Goal: Task Accomplishment & Management: Use online tool/utility

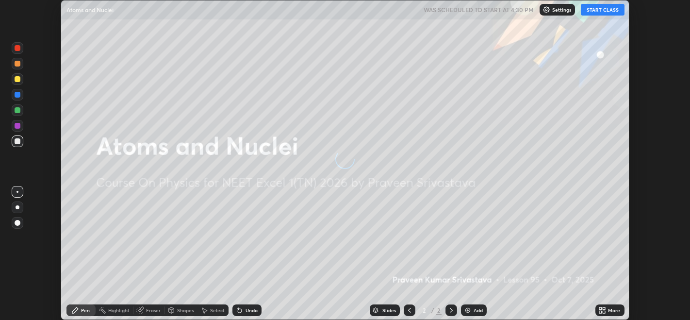
scroll to position [319, 690]
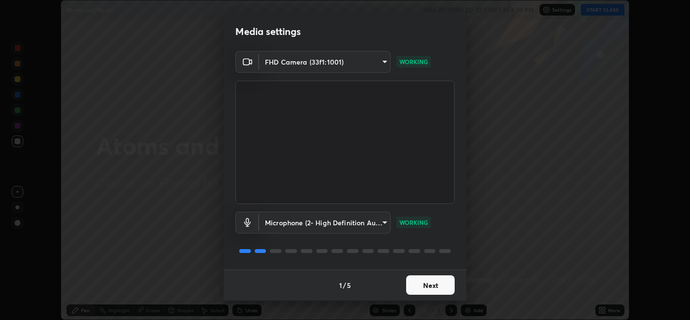
click at [428, 287] on button "Next" at bounding box center [430, 284] width 49 height 19
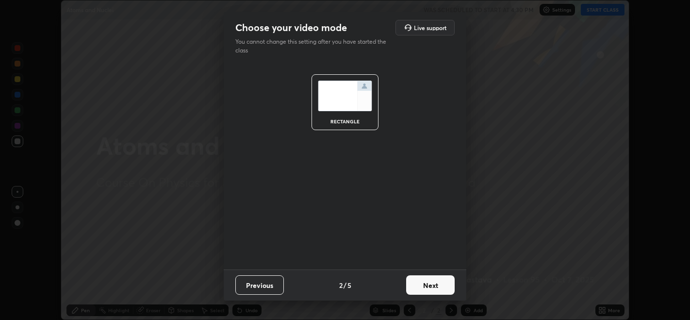
click at [436, 290] on button "Next" at bounding box center [430, 284] width 49 height 19
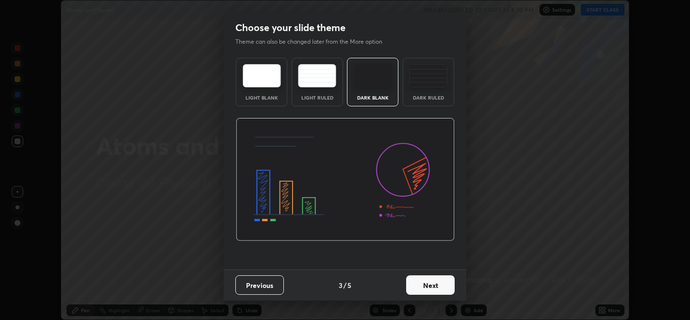
click at [440, 285] on button "Next" at bounding box center [430, 284] width 49 height 19
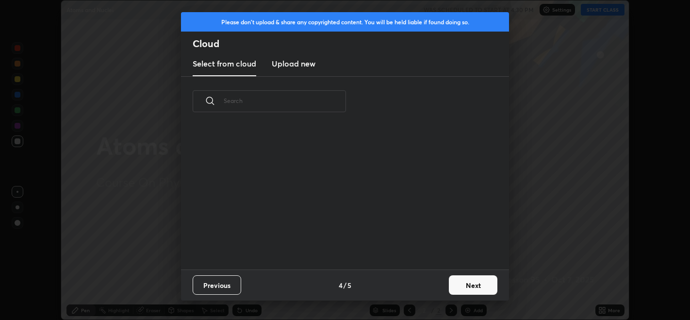
click at [456, 280] on button "Next" at bounding box center [473, 284] width 49 height 19
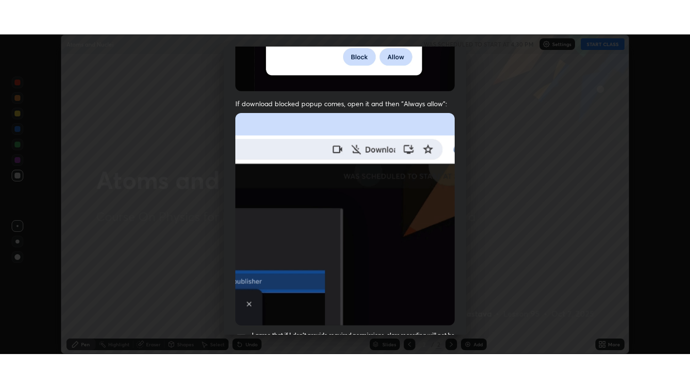
scroll to position [196, 0]
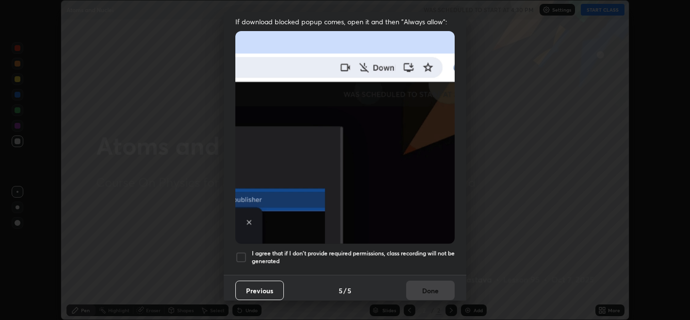
click at [244, 251] on div at bounding box center [241, 257] width 12 height 12
click at [424, 288] on button "Done" at bounding box center [430, 289] width 49 height 19
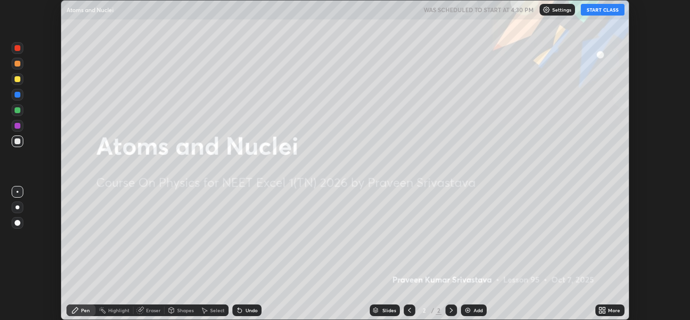
click at [604, 8] on button "START CLASS" at bounding box center [603, 10] width 44 height 12
click at [670, 175] on div "Setting up your live class" at bounding box center [345, 160] width 690 height 320
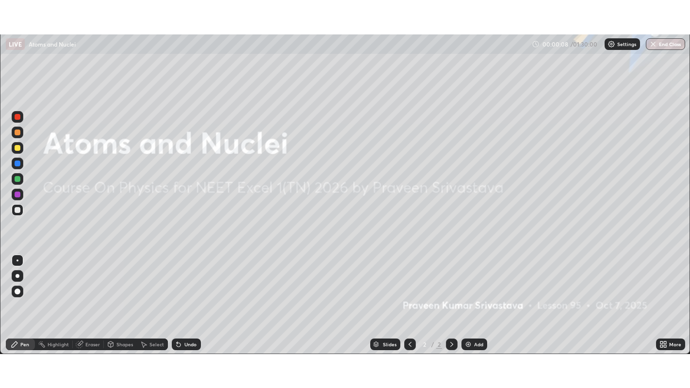
scroll to position [388, 690]
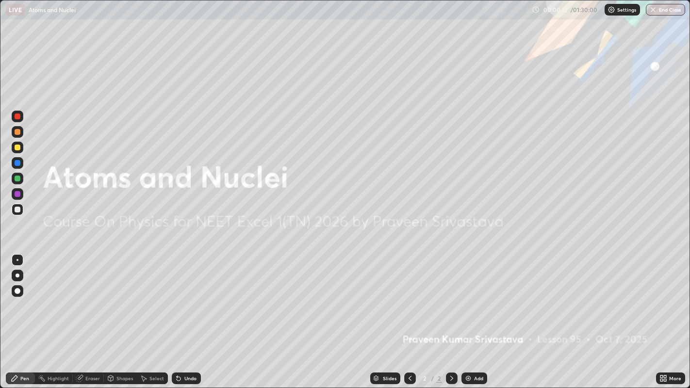
click at [674, 319] on div "More" at bounding box center [675, 378] width 12 height 5
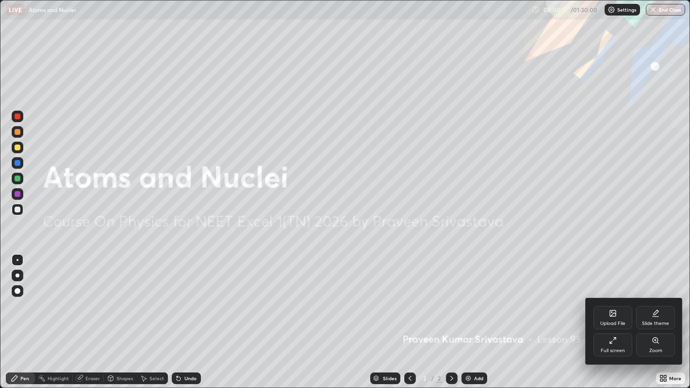
click at [631, 319] on div at bounding box center [345, 194] width 690 height 388
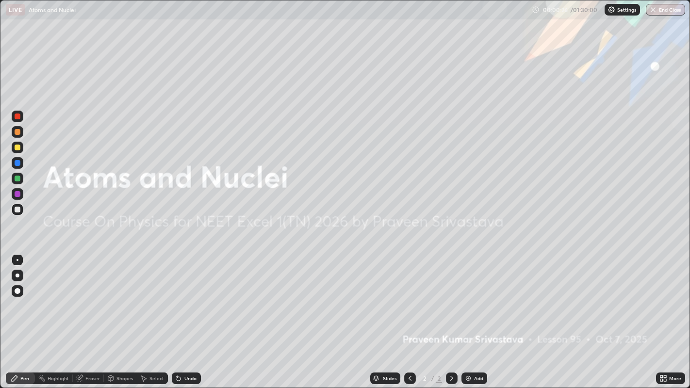
click at [616, 15] on div "Settings" at bounding box center [621, 10] width 35 height 12
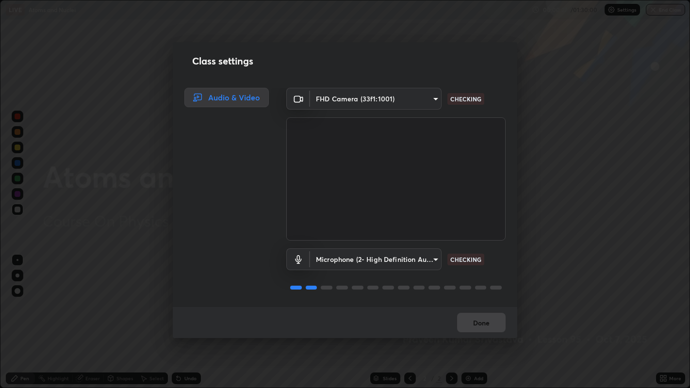
click at [557, 146] on div "Class settings Audio & Video FHD Camera (33f1:1001) e1a7025203d23bc96dc890ca953…" at bounding box center [345, 194] width 690 height 388
click at [484, 319] on button "Done" at bounding box center [481, 322] width 49 height 19
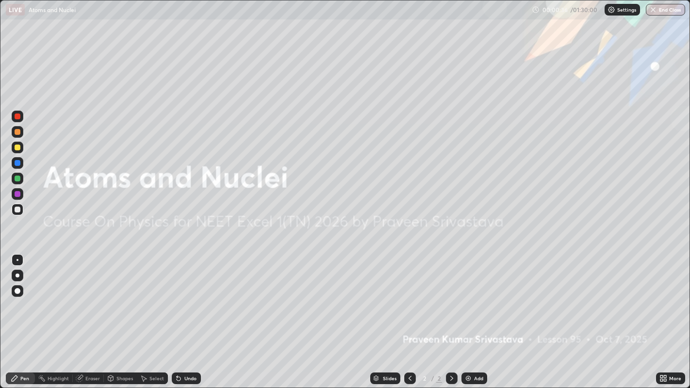
click at [673, 319] on div "More" at bounding box center [675, 378] width 12 height 5
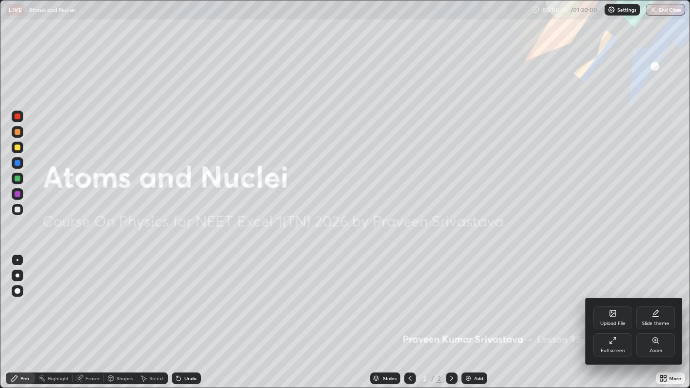
click at [666, 319] on div at bounding box center [345, 194] width 690 height 388
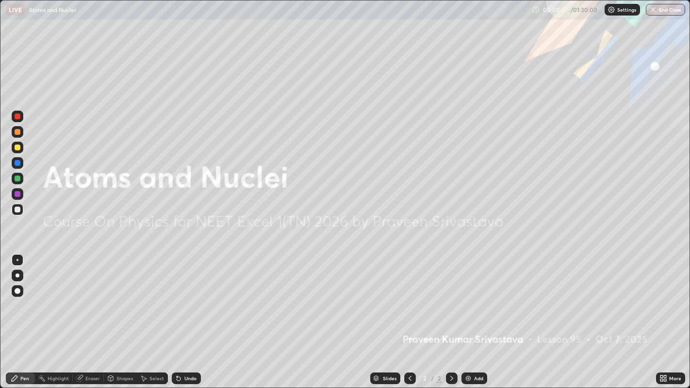
click at [664, 319] on icon at bounding box center [663, 378] width 8 height 8
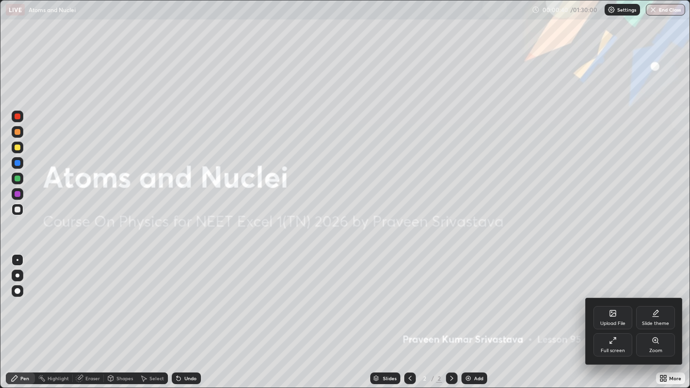
click at [655, 319] on icon at bounding box center [655, 341] width 8 height 8
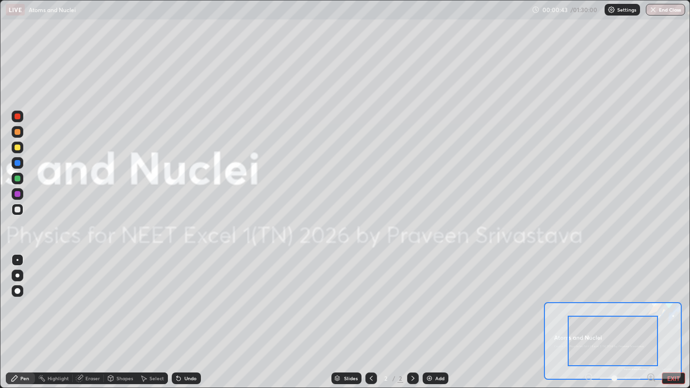
click at [674, 319] on div "Pen Highlight Eraser Shapes Select Undo Slides 2 / 2 Add EXIT" at bounding box center [345, 378] width 690 height 19
click at [669, 319] on button "EXIT" at bounding box center [673, 379] width 23 height 12
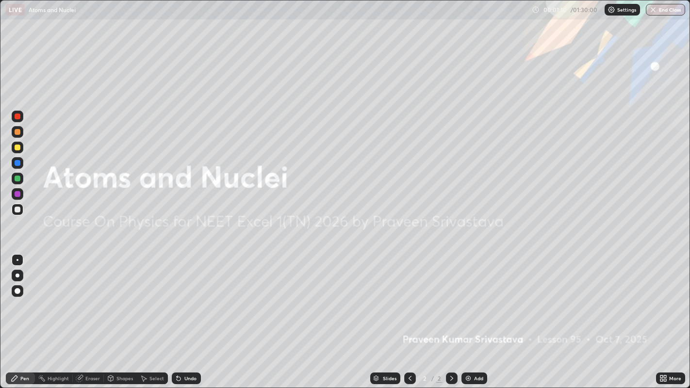
click at [609, 10] on img at bounding box center [611, 10] width 8 height 8
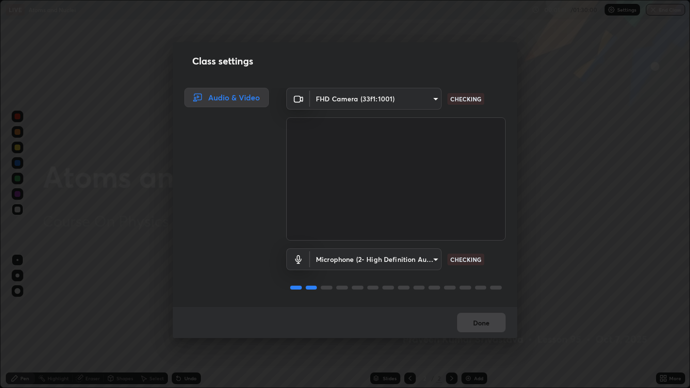
click at [609, 45] on div "Class settings Audio & Video FHD Camera (33f1:1001) e1a7025203d23bc96dc890ca953…" at bounding box center [345, 194] width 690 height 388
click at [671, 319] on div "Class settings Audio & Video FHD Camera (33f1:1001) e1a7025203d23bc96dc890ca953…" at bounding box center [345, 194] width 690 height 388
click at [665, 319] on div "Class settings Audio & Video FHD Camera (33f1:1001) e1a7025203d23bc96dc890ca953…" at bounding box center [345, 194] width 690 height 388
click at [495, 319] on button "Done" at bounding box center [481, 322] width 49 height 19
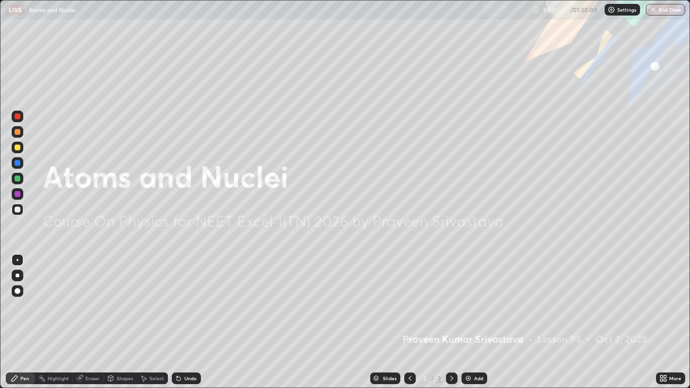
click at [613, 9] on img at bounding box center [611, 10] width 8 height 8
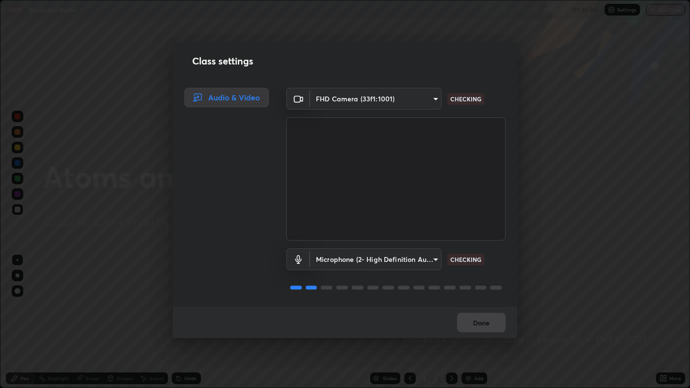
click at [670, 11] on div "Class settings Audio & Video FHD Camera (33f1:1001) e1a7025203d23bc96dc890ca953…" at bounding box center [345, 194] width 690 height 388
click at [651, 13] on div "Class settings Audio & Video FHD Camera (33f1:1001) e1a7025203d23bc96dc890ca953…" at bounding box center [345, 194] width 690 height 388
click at [653, 13] on div "Class settings Audio & Video FHD Camera (33f1:1001) e1a7025203d23bc96dc890ca953…" at bounding box center [345, 194] width 690 height 388
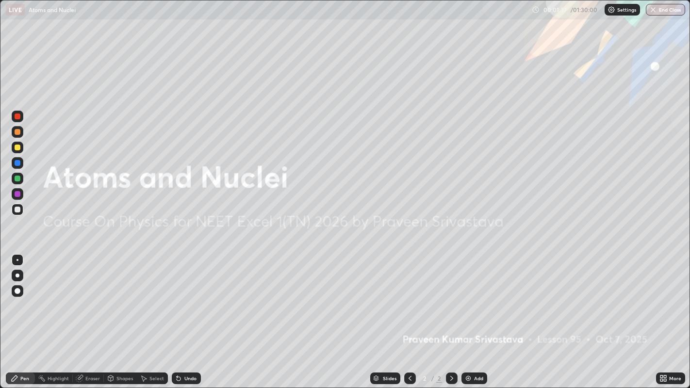
click at [471, 319] on div "Add" at bounding box center [474, 379] width 26 height 12
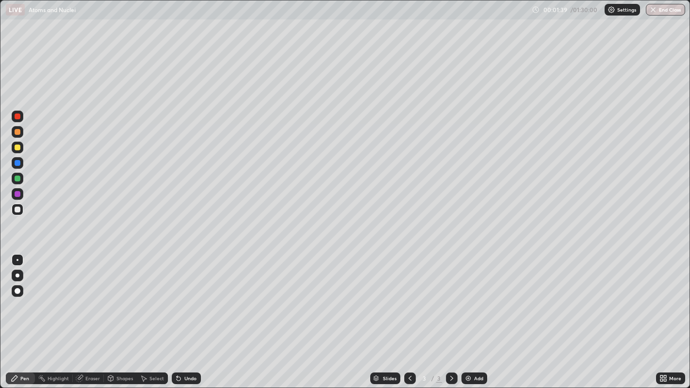
click at [382, 319] on div "Slides" at bounding box center [385, 379] width 30 height 12
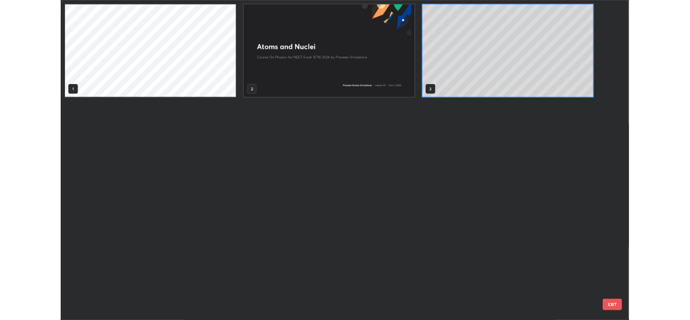
scroll to position [384, 684]
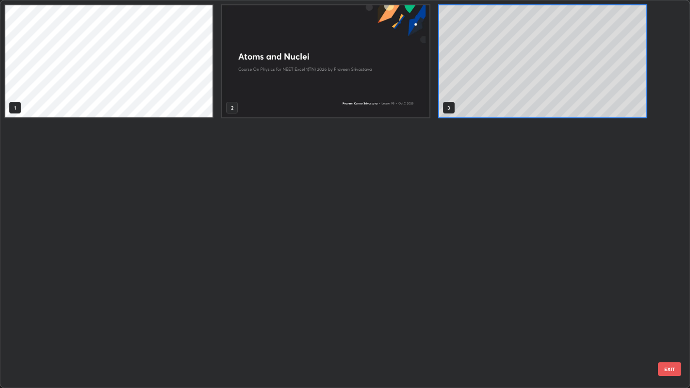
click at [374, 319] on div "1 2 3" at bounding box center [336, 194] width 672 height 388
click at [374, 319] on div "Slides 3 / 3 Add" at bounding box center [428, 378] width 455 height 19
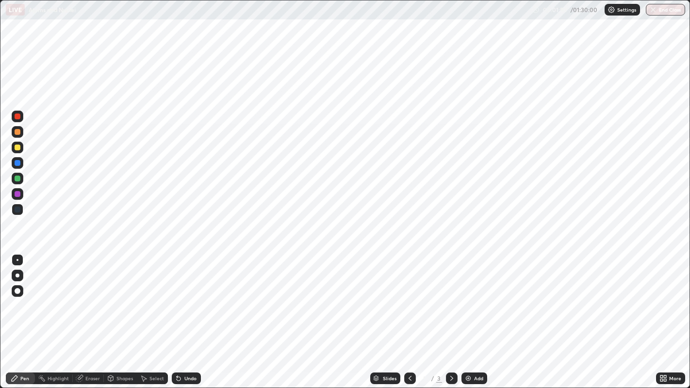
click at [450, 319] on icon at bounding box center [452, 378] width 8 height 8
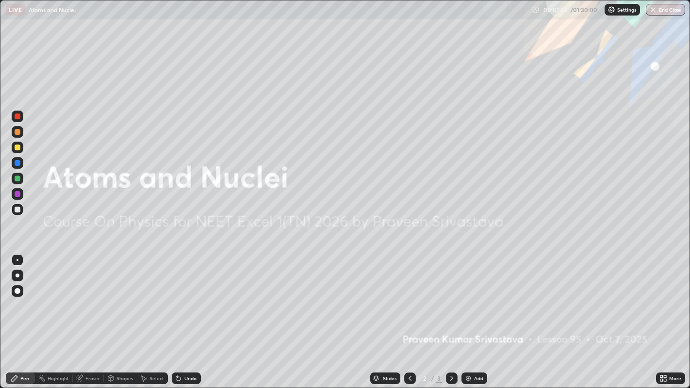
click at [665, 319] on icon at bounding box center [663, 378] width 8 height 8
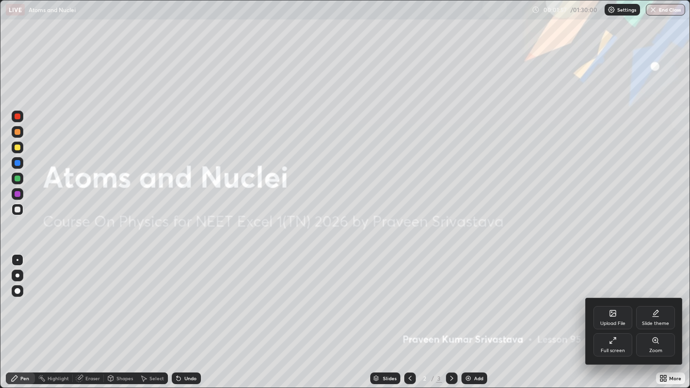
click at [614, 319] on icon at bounding box center [614, 339] width 2 height 2
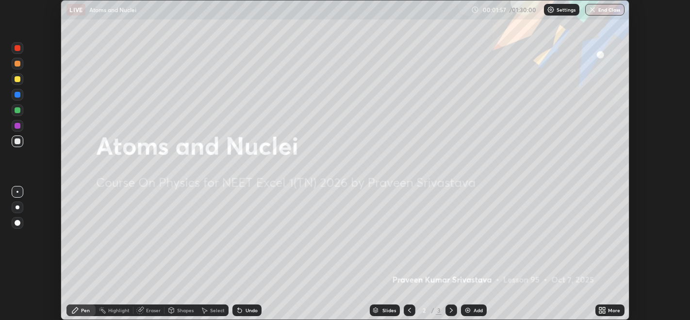
scroll to position [48188, 47817]
click at [680, 209] on div "Setting up your live class" at bounding box center [345, 160] width 690 height 320
click at [677, 240] on div "Setting up your live class" at bounding box center [345, 160] width 690 height 320
click at [468, 308] on img at bounding box center [468, 310] width 8 height 8
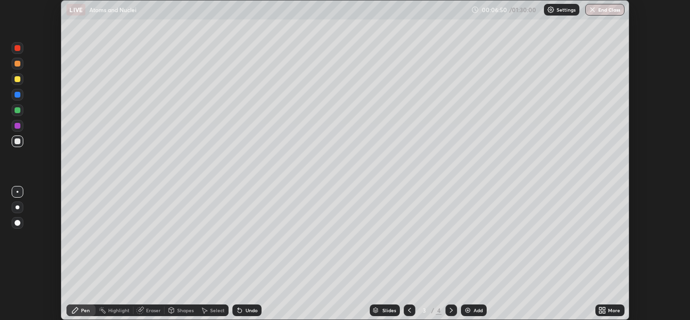
click at [468, 311] on img at bounding box center [468, 310] width 8 height 8
click at [650, 210] on div "Setting up your live class" at bounding box center [345, 160] width 690 height 320
click at [662, 225] on div "Setting up your live class" at bounding box center [345, 160] width 690 height 320
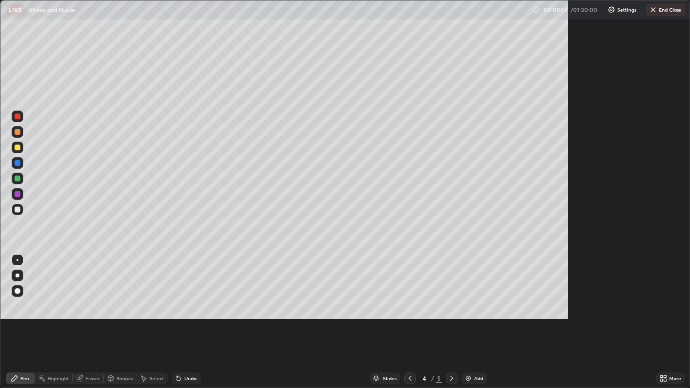
scroll to position [388, 690]
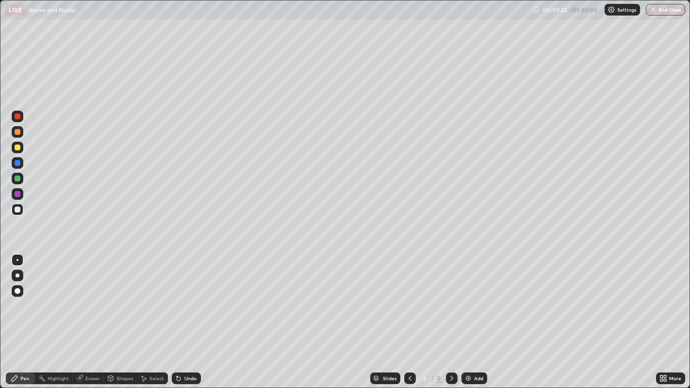
click at [612, 12] on img at bounding box center [611, 10] width 8 height 8
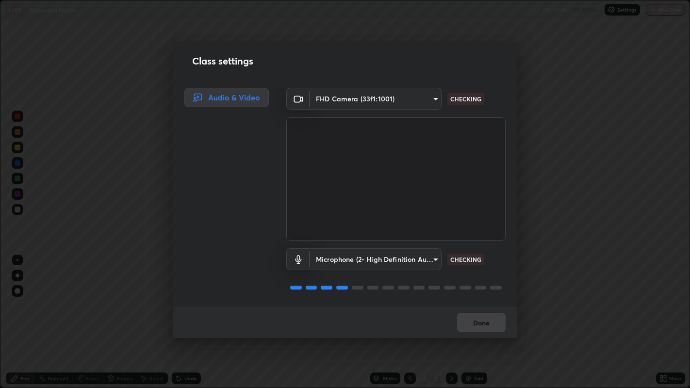
click at [678, 163] on div "Class settings Audio & Video FHD Camera (33f1:1001) e1a7025203d23bc96dc890ca953…" at bounding box center [345, 194] width 690 height 388
